Goal: Task Accomplishment & Management: Use online tool/utility

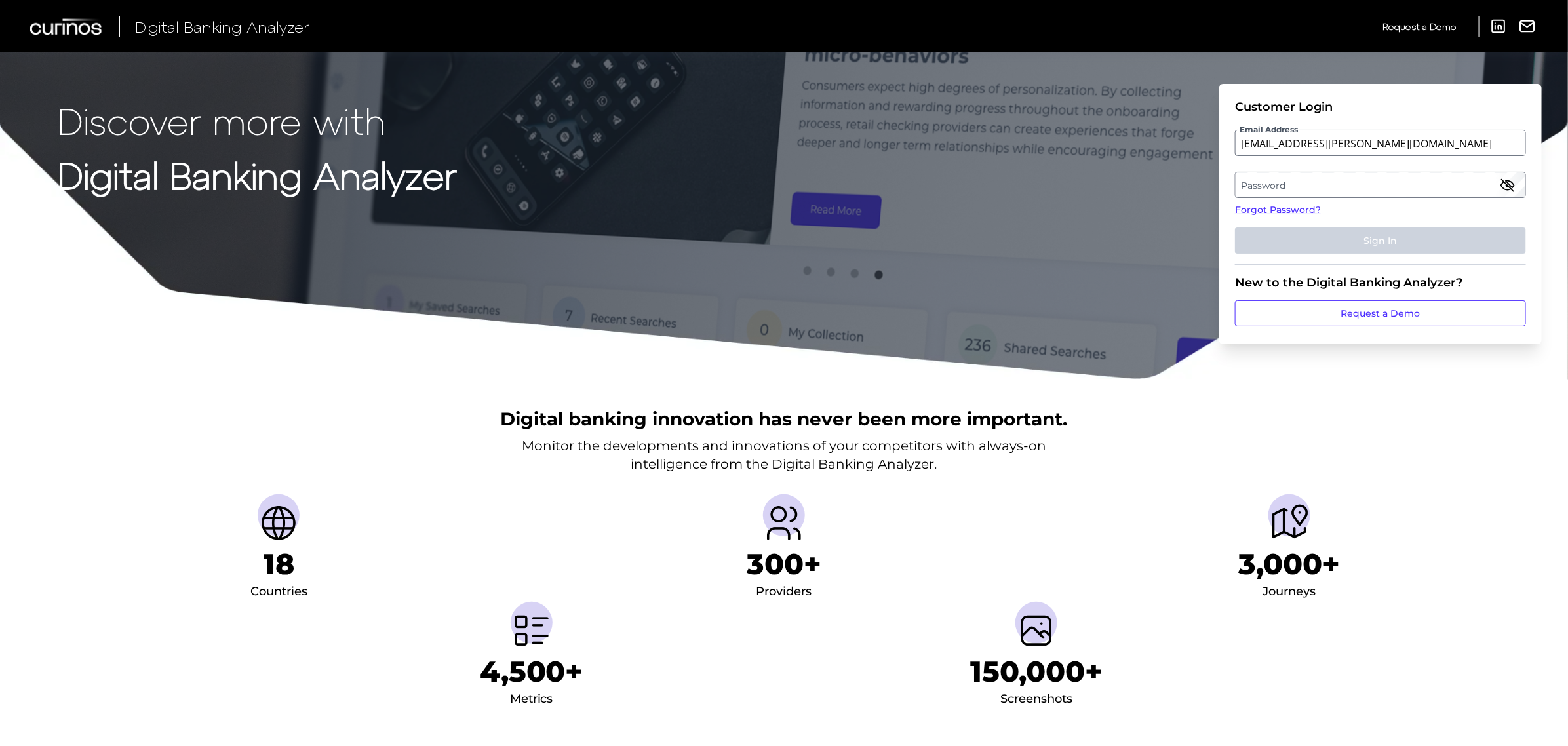
type input "[EMAIL_ADDRESS][PERSON_NAME][DOMAIN_NAME]"
click at [1298, 191] on label "Password" at bounding box center [1380, 185] width 289 height 24
click at [1235, 227] on button "Sign In" at bounding box center [1380, 240] width 291 height 26
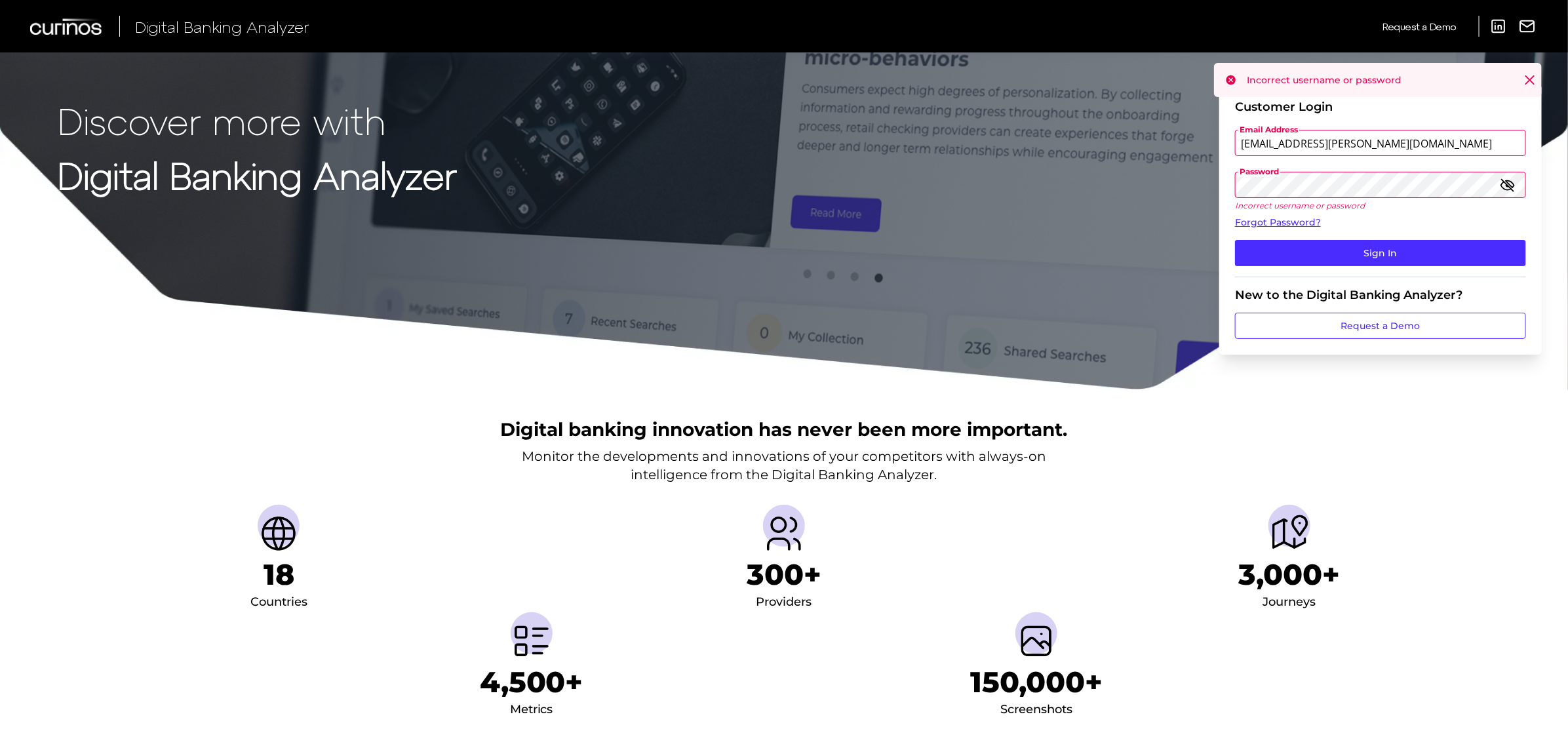
click at [1235, 240] on button "Sign In" at bounding box center [1380, 253] width 291 height 26
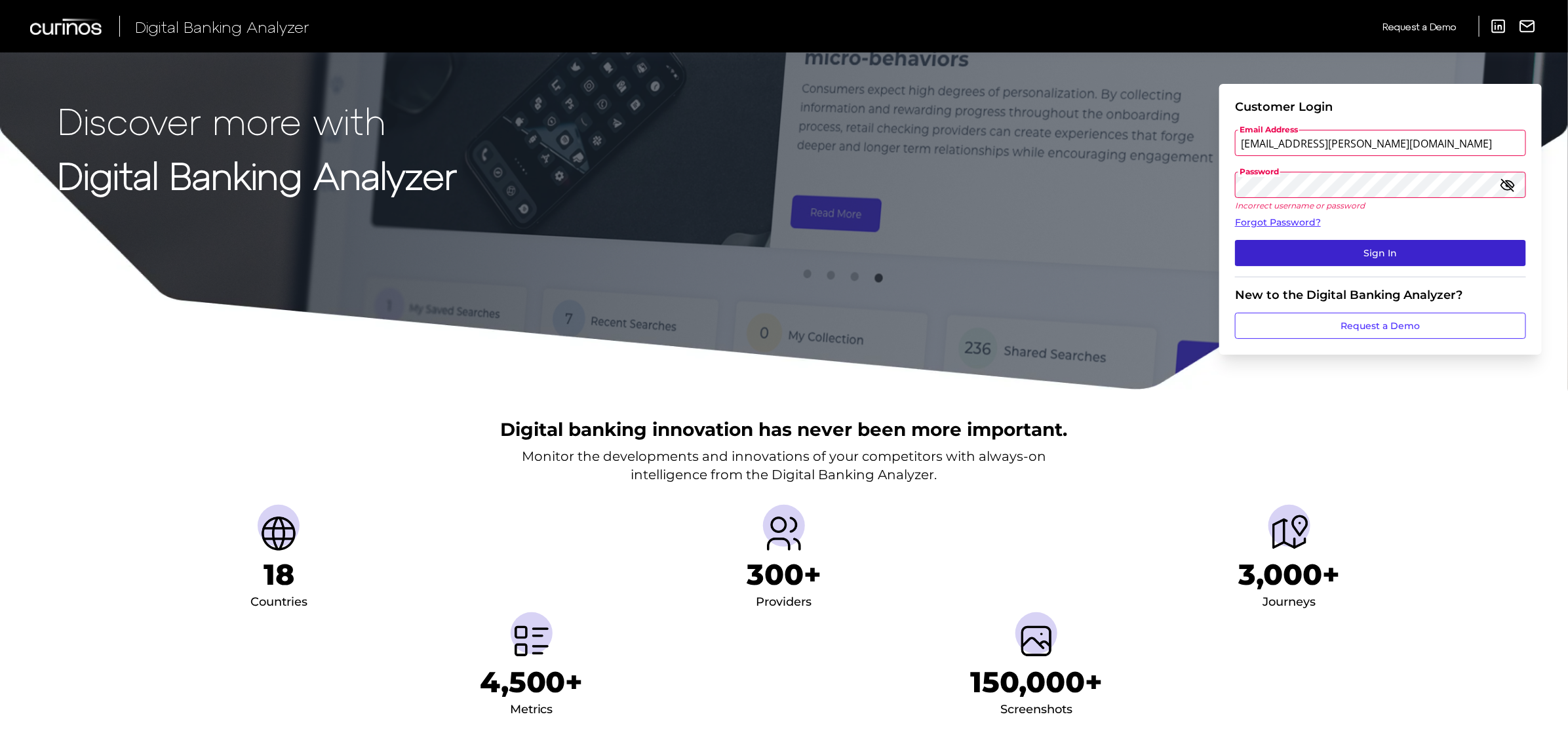
click at [1339, 256] on button "Sign In" at bounding box center [1380, 253] width 291 height 26
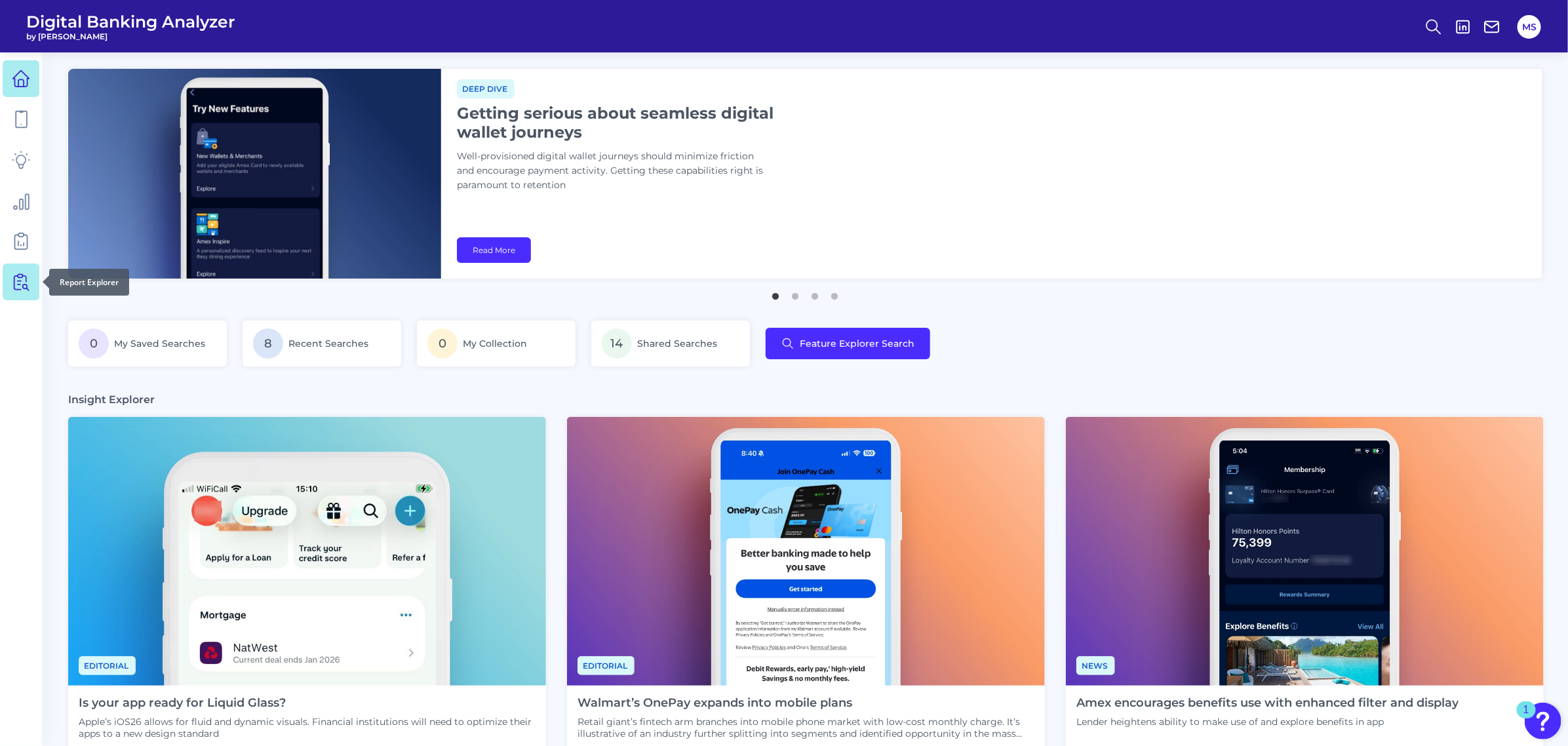
click at [20, 277] on icon at bounding box center [21, 281] width 18 height 18
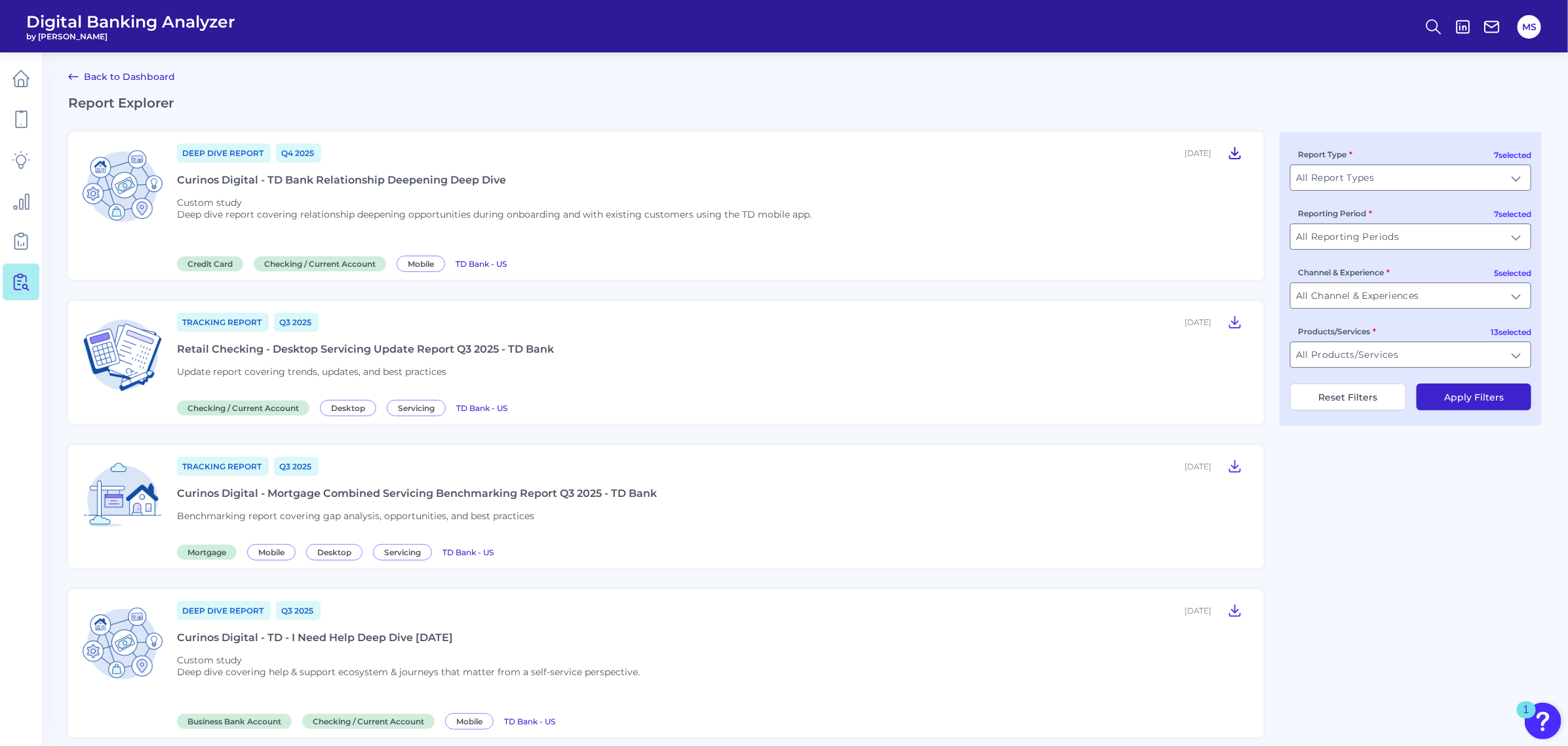
click at [1238, 154] on icon at bounding box center [1235, 153] width 15 height 15
